Goal: Information Seeking & Learning: Learn about a topic

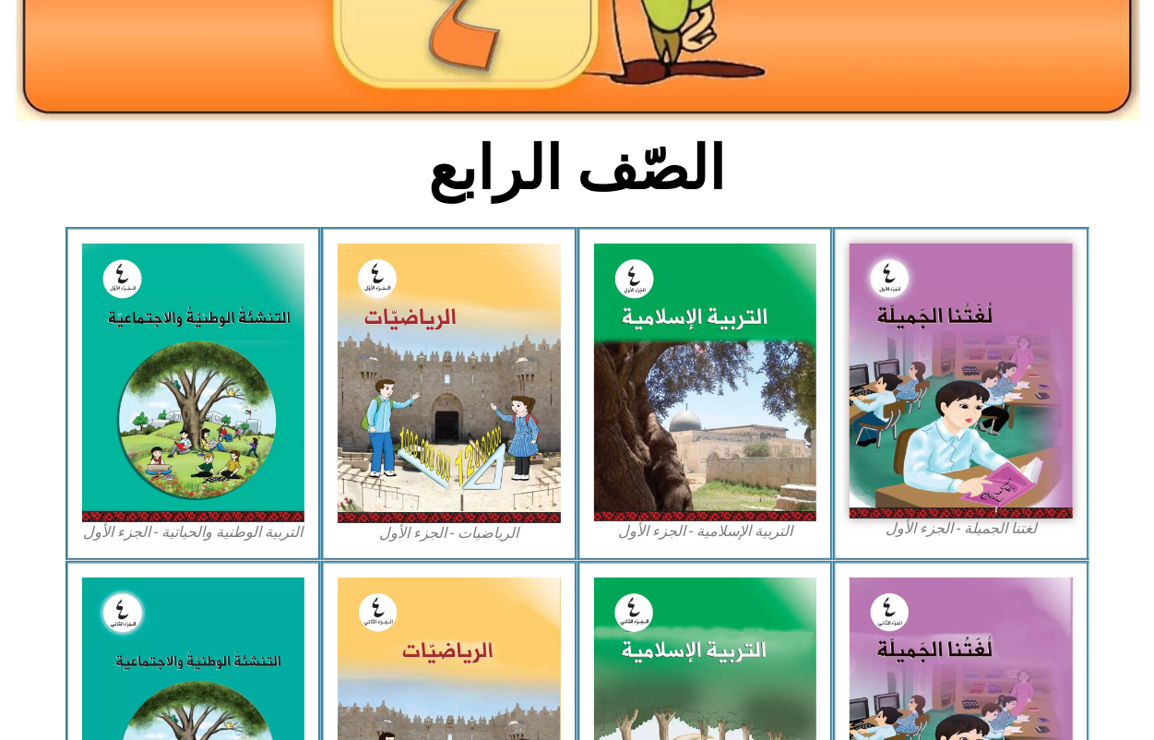
scroll to position [346, 0]
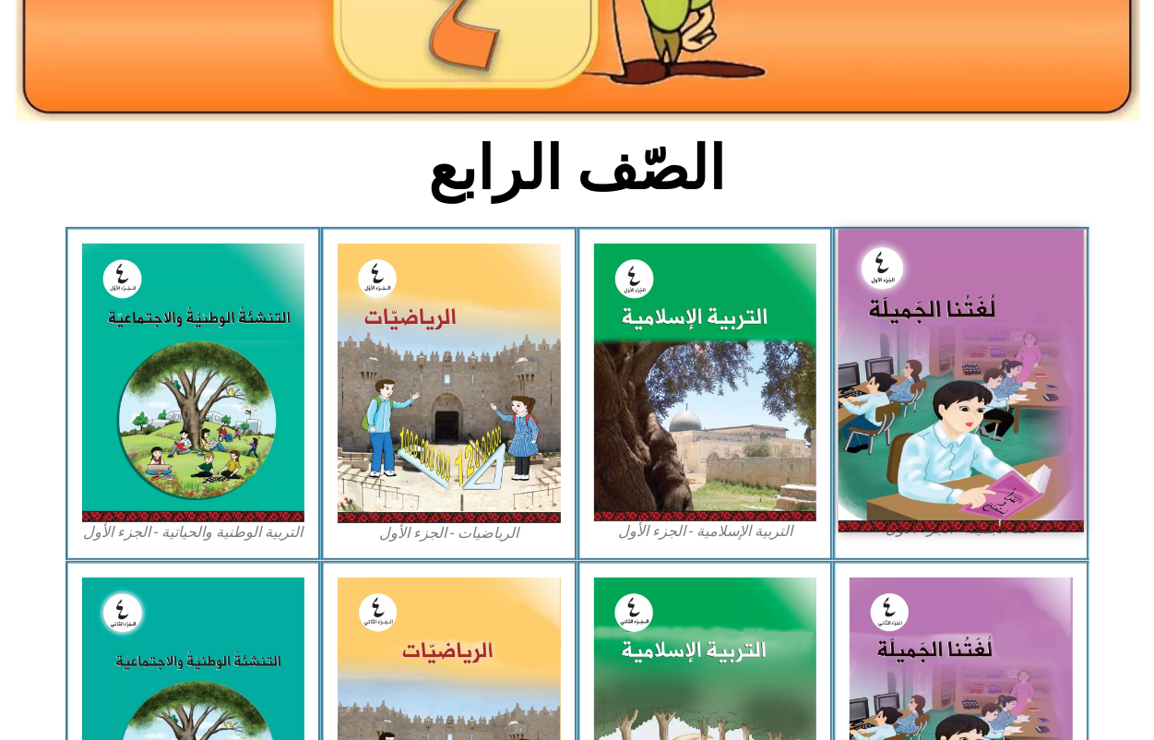
click at [854, 366] on img at bounding box center [960, 381] width 245 height 302
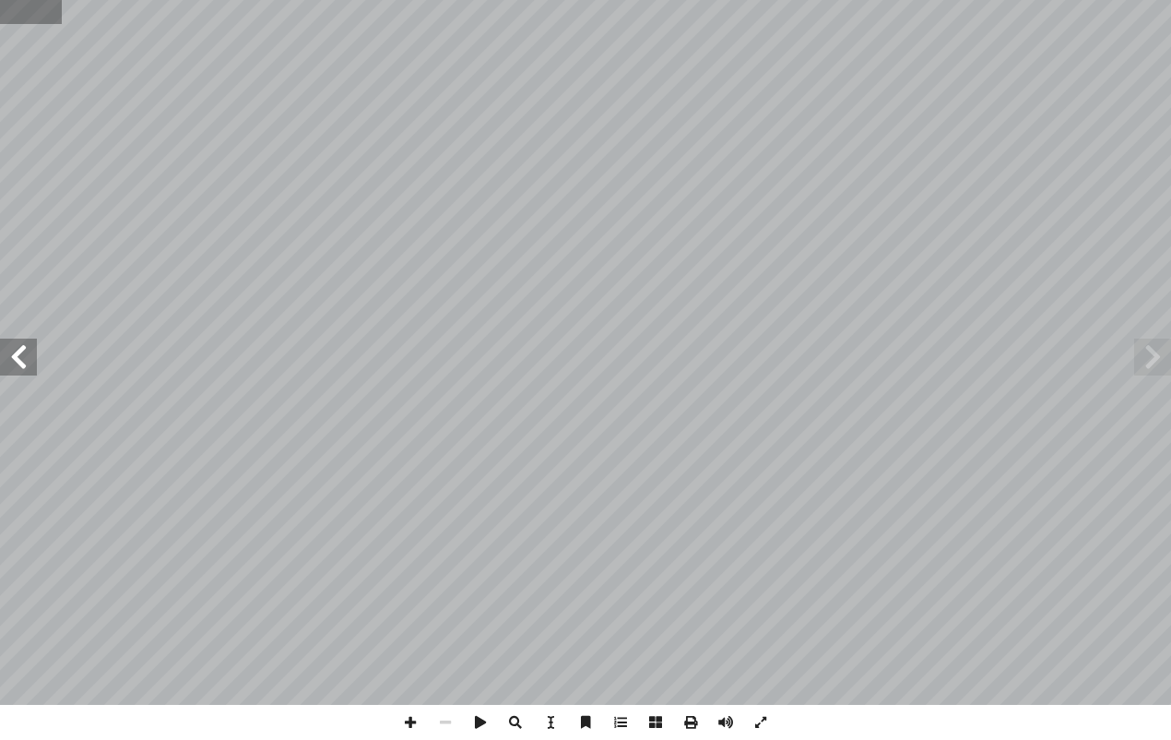
click at [41, 12] on input "text" at bounding box center [31, 12] width 62 height 24
type input "**"
click at [24, 369] on span at bounding box center [18, 356] width 37 height 37
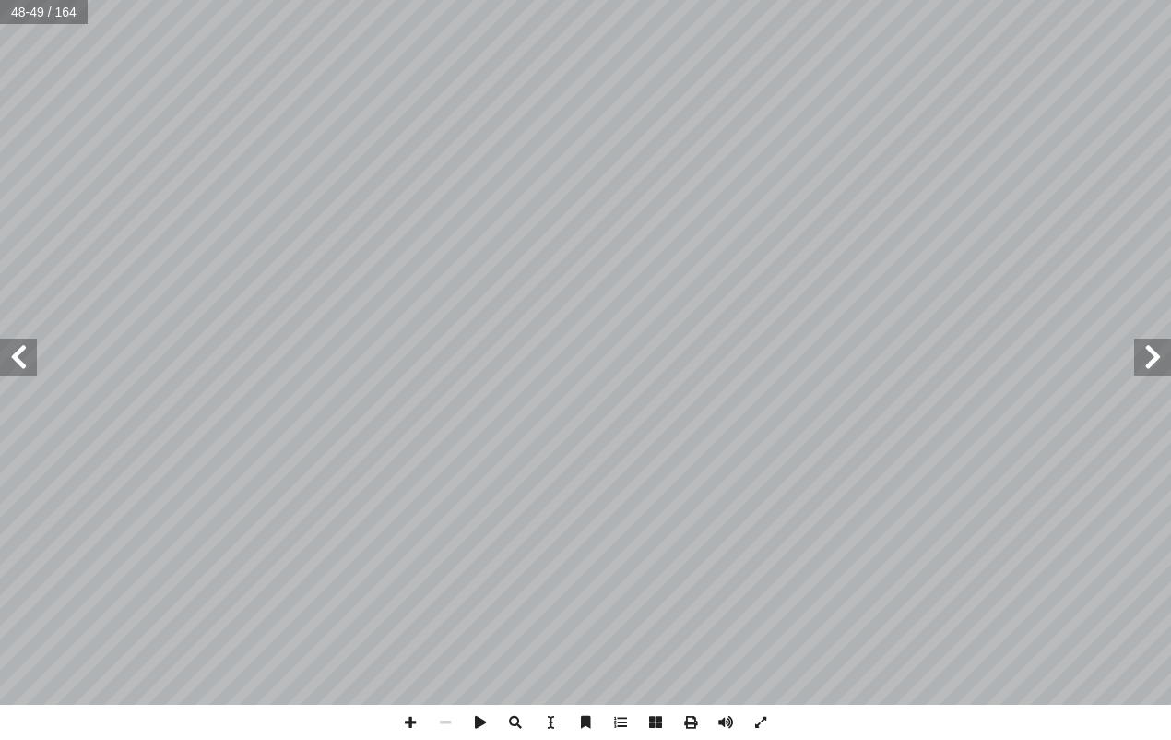
click at [25, 352] on span at bounding box center [18, 356] width 37 height 37
click at [26, 347] on span at bounding box center [18, 356] width 37 height 37
click at [21, 349] on span at bounding box center [18, 356] width 37 height 37
click at [18, 349] on span at bounding box center [18, 356] width 37 height 37
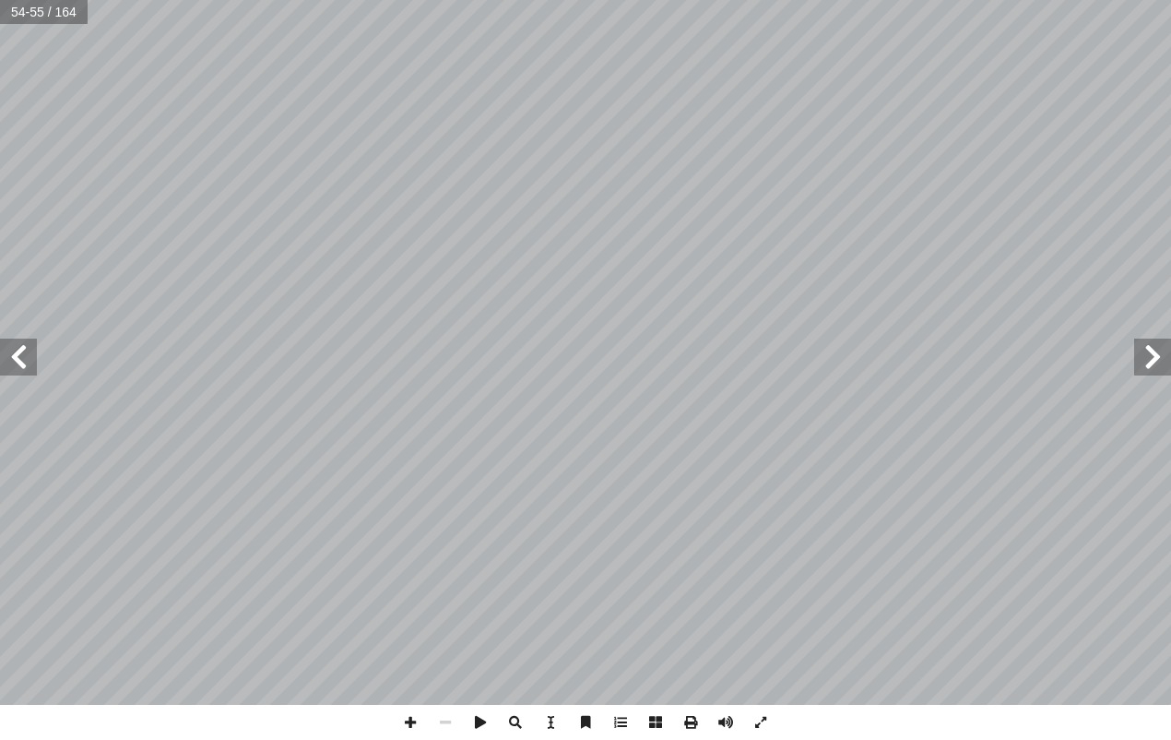
click at [21, 349] on span at bounding box center [18, 356] width 37 height 37
click at [23, 366] on span at bounding box center [18, 356] width 37 height 37
click at [1170, 122] on html "الصفحة الرئيسية الصف الأول الصف الثاني الصف الثالث الصف الرابع الصف الخامس الصف…" at bounding box center [585, 61] width 1171 height 122
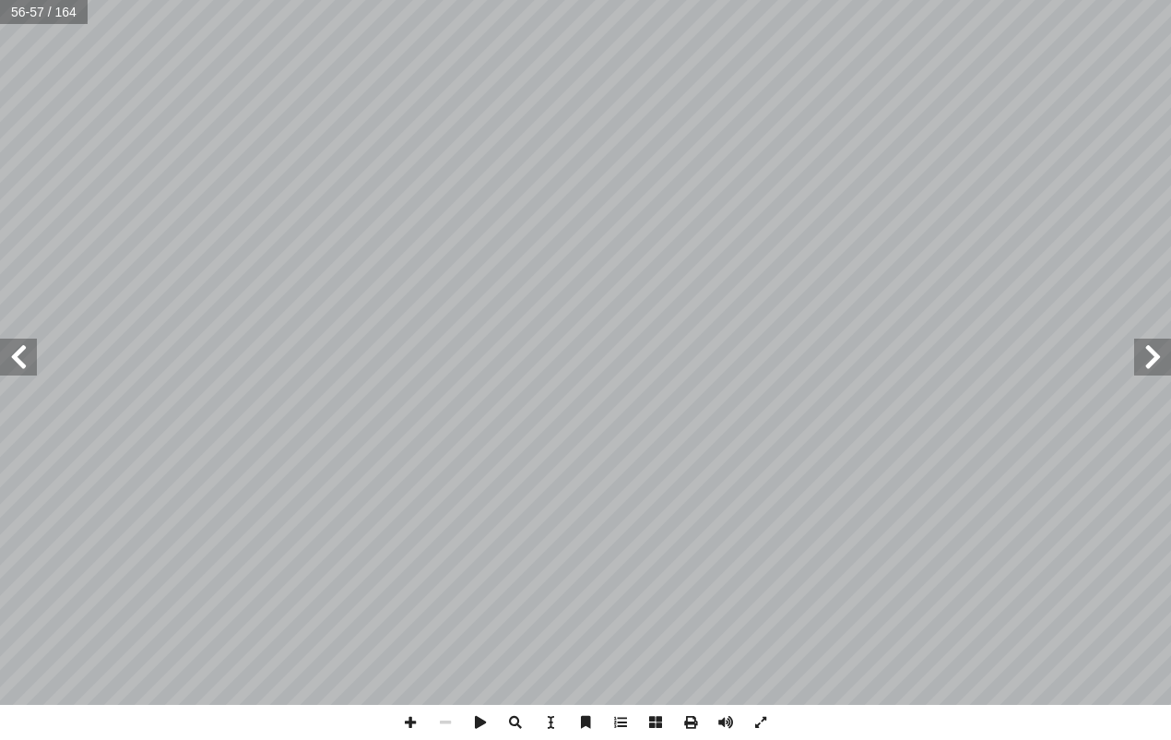
click at [1148, 360] on span at bounding box center [1152, 356] width 37 height 37
click at [3, 365] on span at bounding box center [18, 356] width 37 height 37
click at [21, 371] on span at bounding box center [18, 356] width 37 height 37
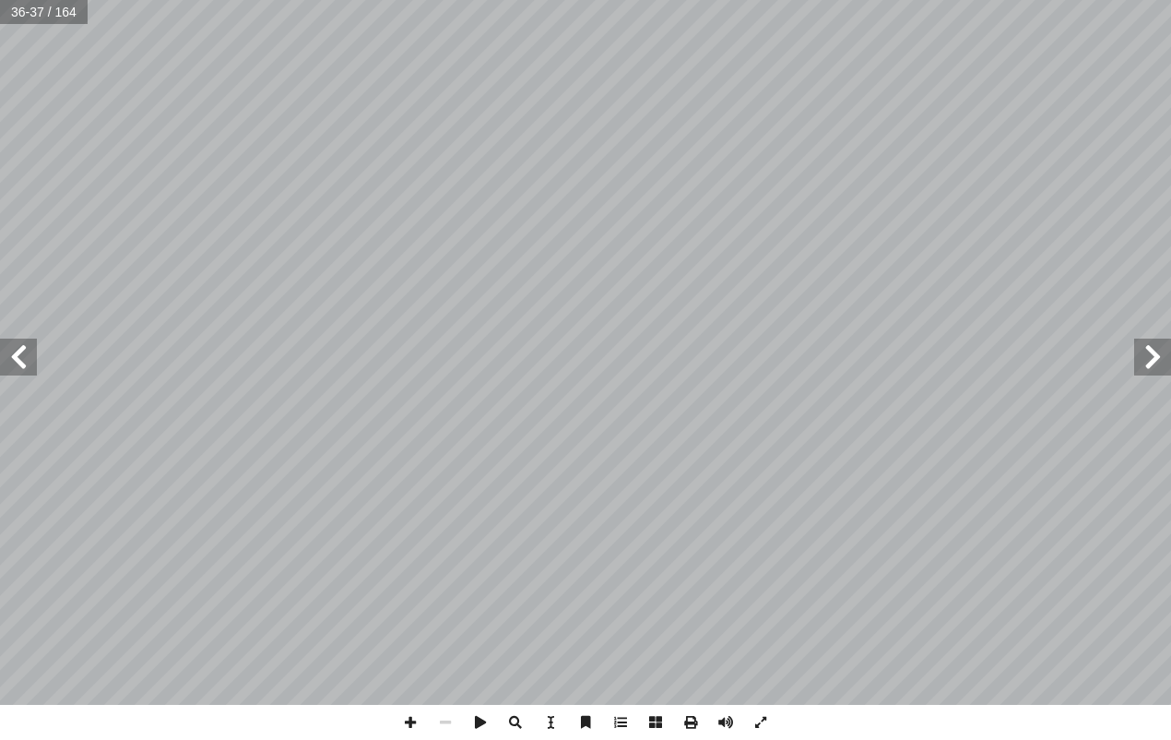
click at [53, 23] on input "text" at bounding box center [44, 12] width 88 height 24
type input "**"
click at [14, 346] on span at bounding box center [18, 356] width 37 height 37
